Goal: Transaction & Acquisition: Book appointment/travel/reservation

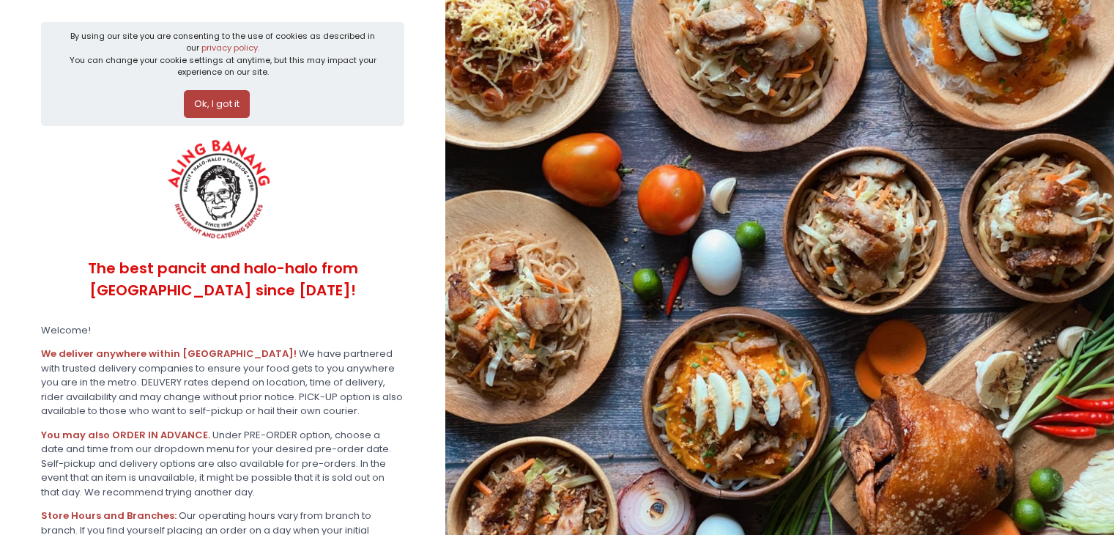
click at [217, 100] on button "Ok, I got it" at bounding box center [217, 104] width 66 height 28
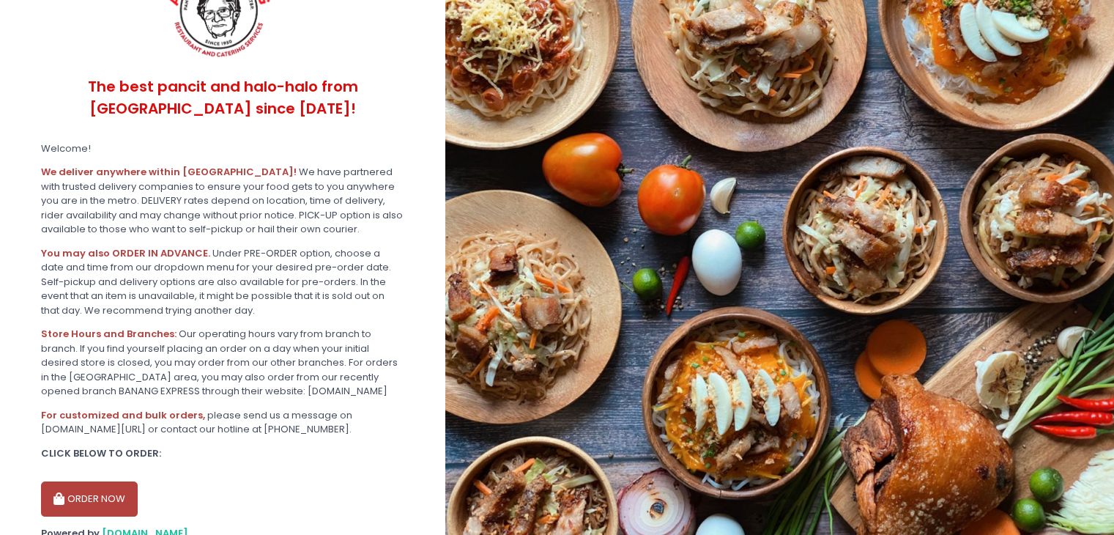
scroll to position [124, 0]
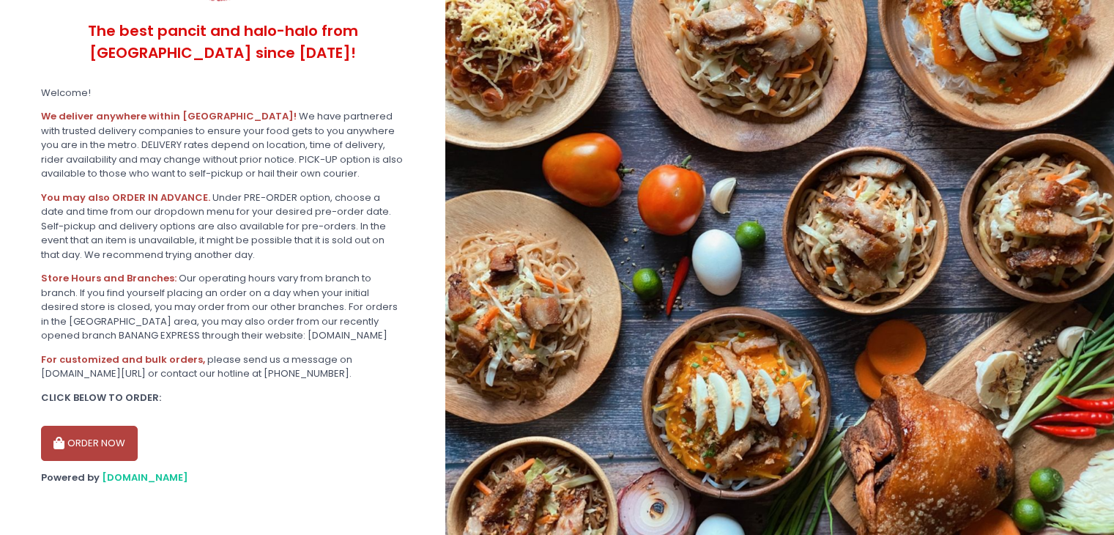
click at [81, 445] on button "ORDER NOW" at bounding box center [89, 442] width 97 height 35
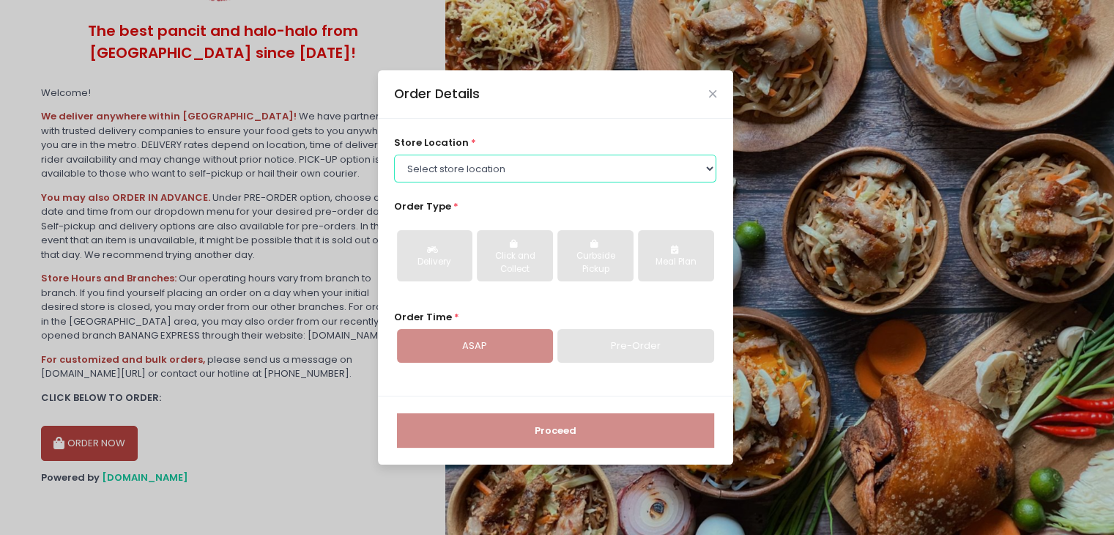
click at [523, 180] on select "Select store location ALING [GEOGRAPHIC_DATA] - [GEOGRAPHIC_DATA] [GEOGRAPHIC_D…" at bounding box center [555, 169] width 322 height 28
select select "614aea76e4942a4c99b3f7f2"
click at [394, 155] on select "Select store location ALING [GEOGRAPHIC_DATA] - [GEOGRAPHIC_DATA] [GEOGRAPHIC_D…" at bounding box center [555, 169] width 322 height 28
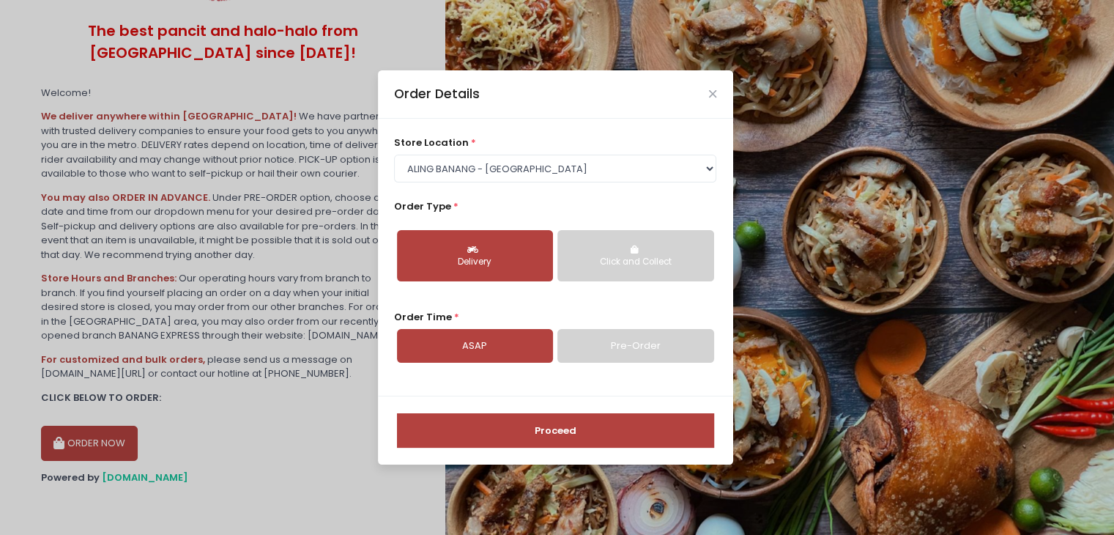
click at [606, 342] on link "Pre-Order" at bounding box center [635, 346] width 156 height 34
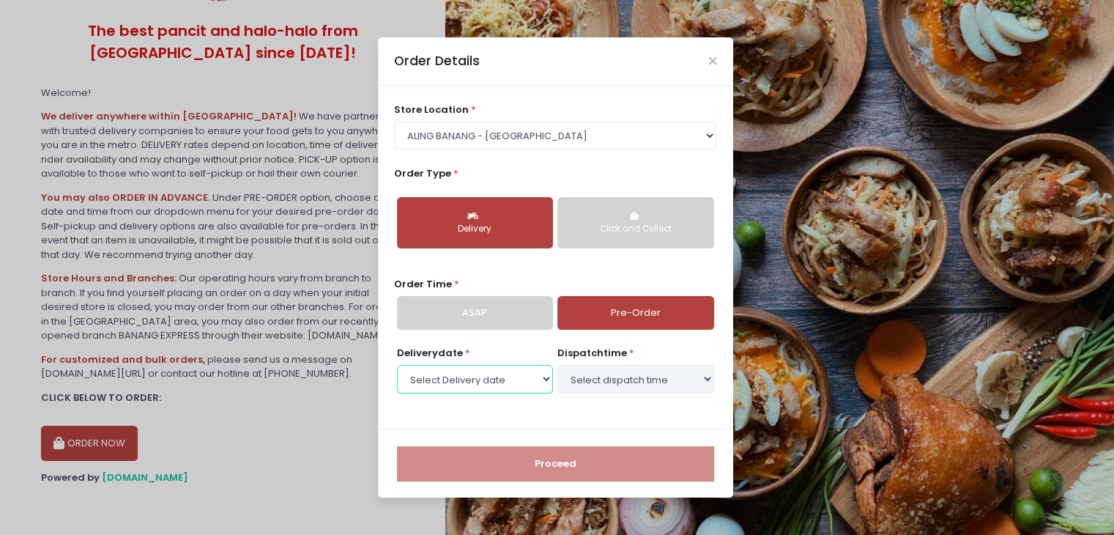
click at [523, 387] on select "Select Delivery date" at bounding box center [475, 379] width 156 height 28
select select "[DATE]"
click at [397, 365] on select "Select Delivery date [DATE] [DATE] [DATE] [DATE] [DATE] [DATE] [DATE]" at bounding box center [475, 379] width 156 height 28
click at [705, 381] on select "Select dispatch time 07:00 AM - 07:30 AM 07:30 AM - 08:00 AM 08:00 AM - 08:30 A…" at bounding box center [635, 379] width 156 height 28
select select "12:30"
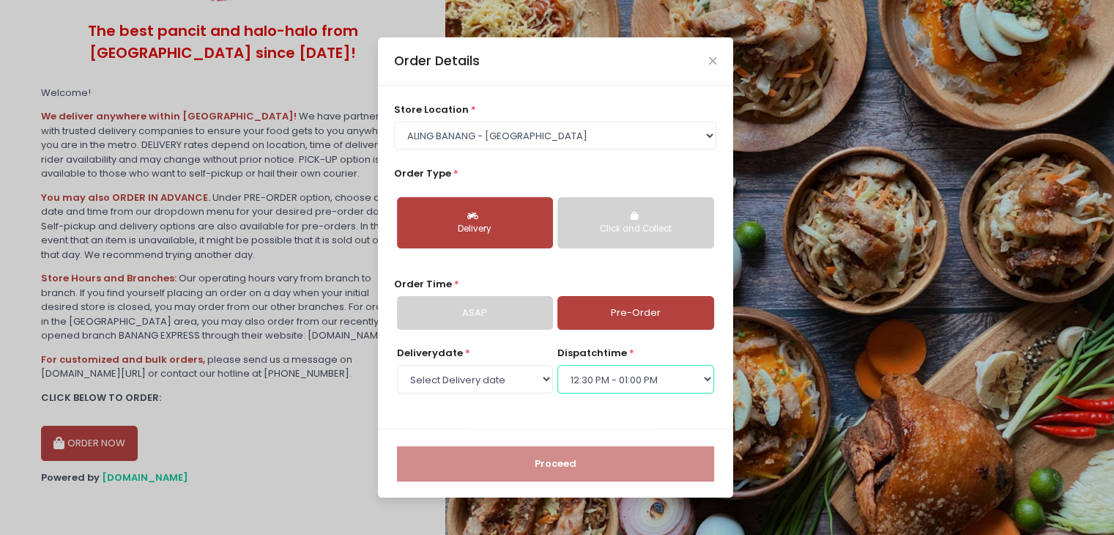
click at [557, 365] on select "Select dispatch time 07:00 AM - 07:30 AM 07:30 AM - 08:00 AM 08:00 AM - 08:30 A…" at bounding box center [635, 379] width 156 height 28
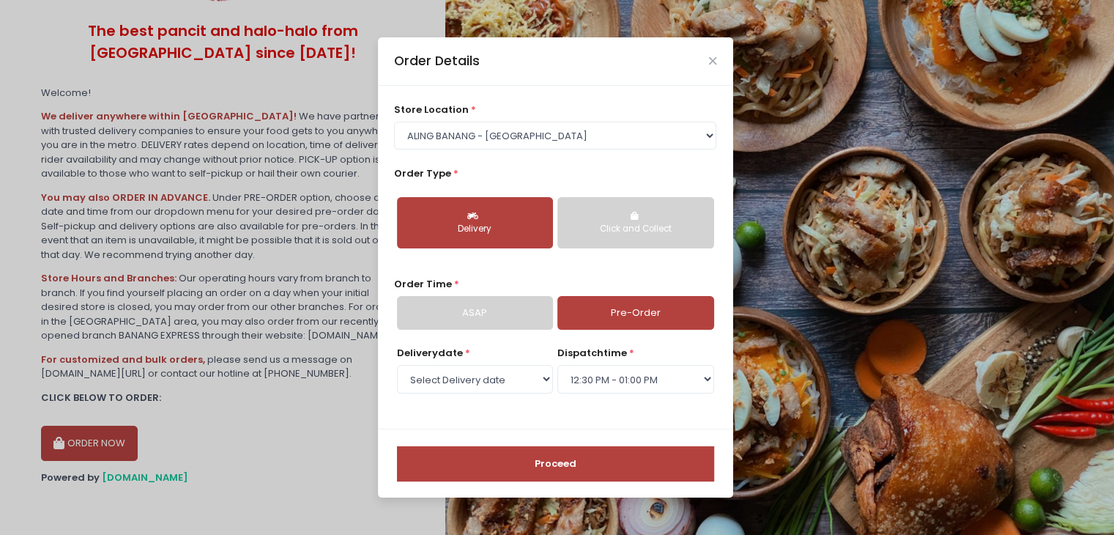
click at [567, 452] on button "Proceed" at bounding box center [555, 463] width 317 height 35
